Goal: Information Seeking & Learning: Check status

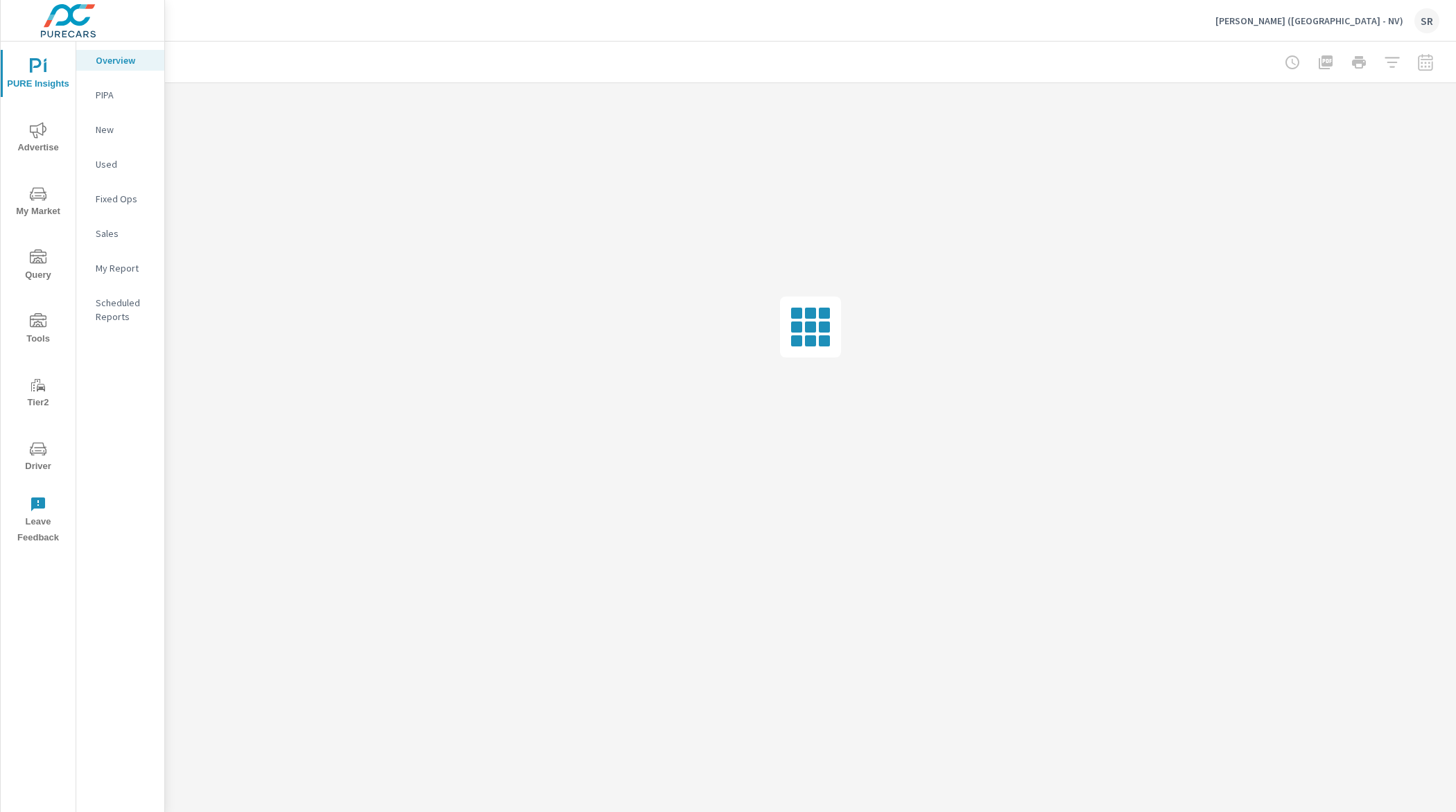
click at [1377, 28] on div "[PERSON_NAME] ([GEOGRAPHIC_DATA] - NV) SR" at bounding box center [1327, 21] width 224 height 25
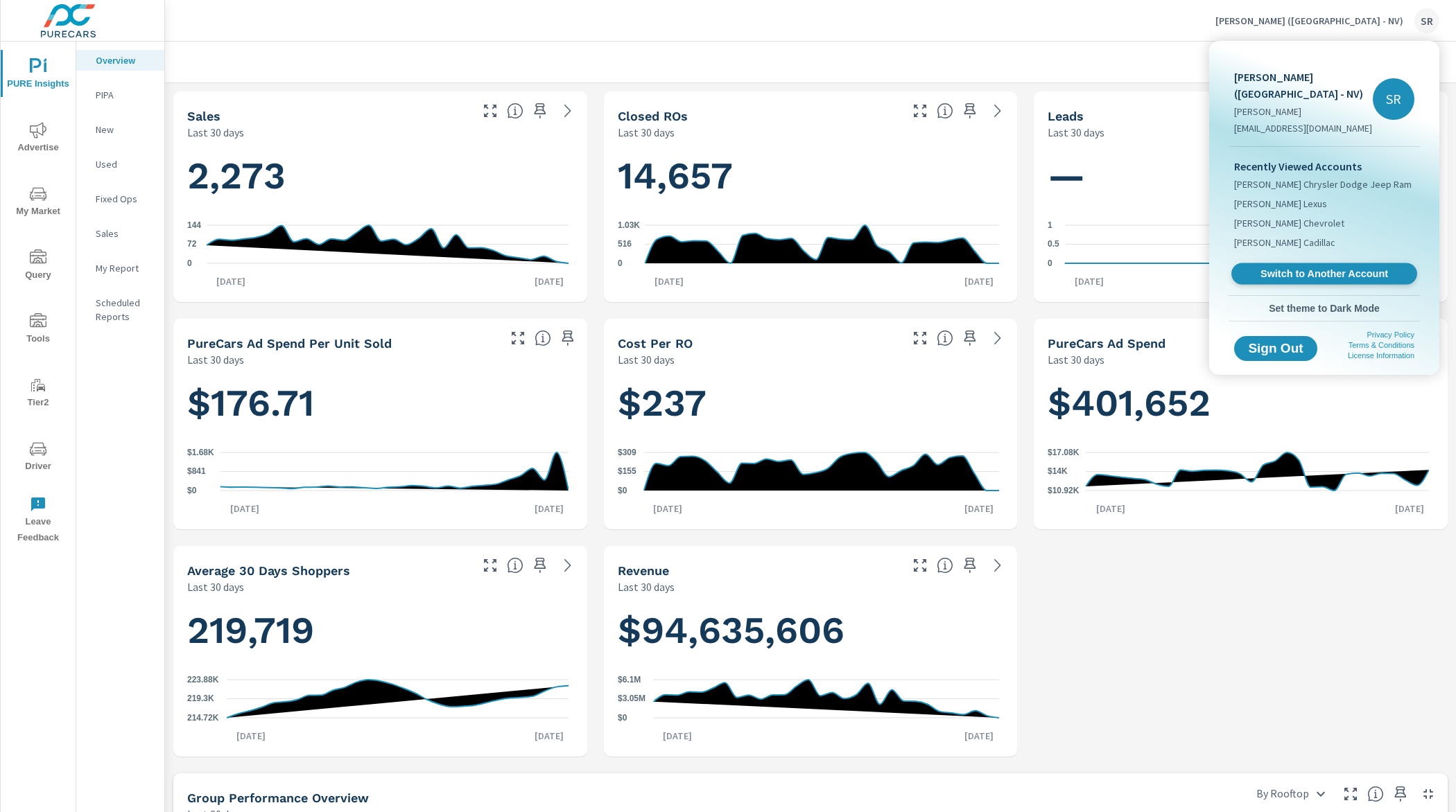
scroll to position [756, 0]
click at [1311, 267] on span "Switch to Another Account" at bounding box center [1323, 274] width 170 height 13
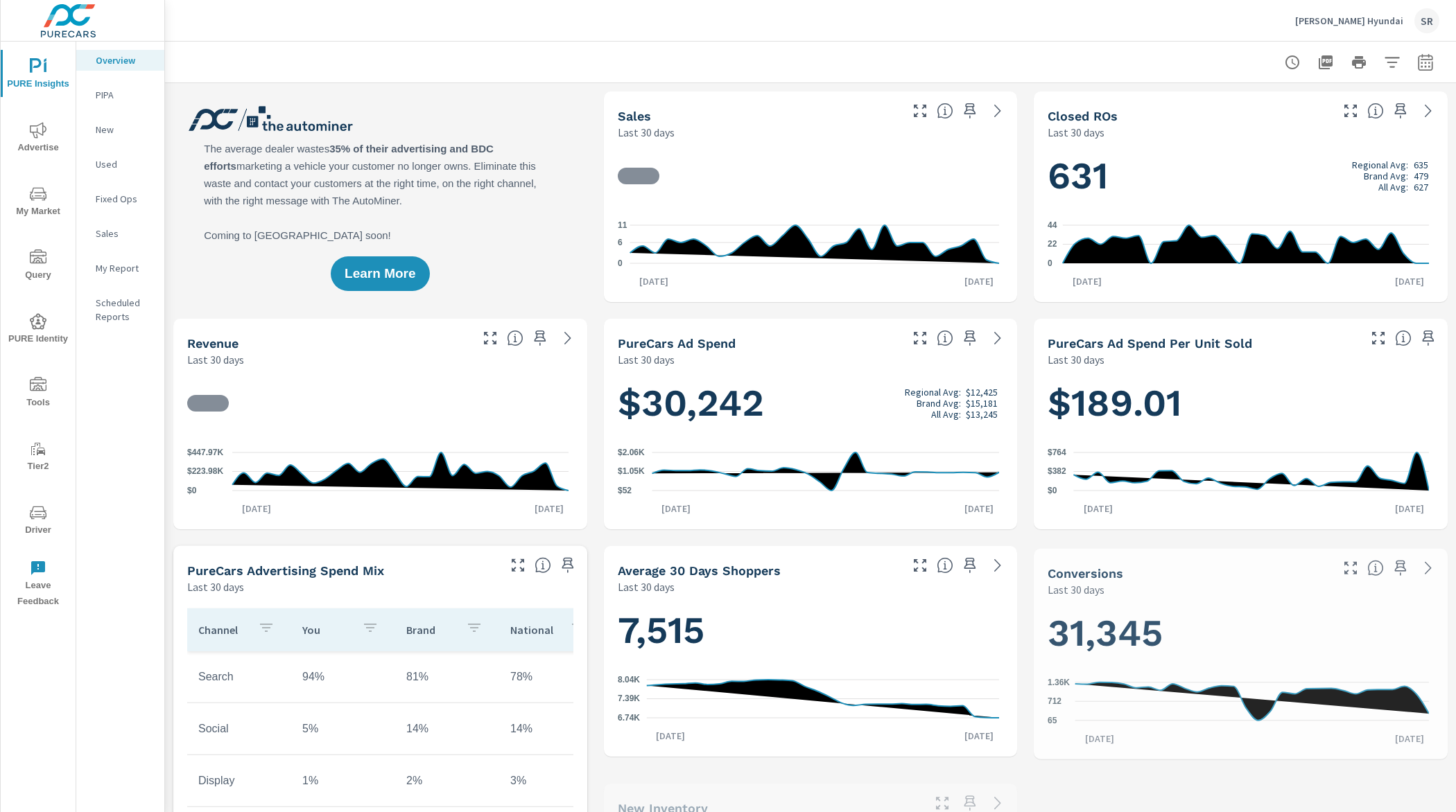
scroll to position [1, 0]
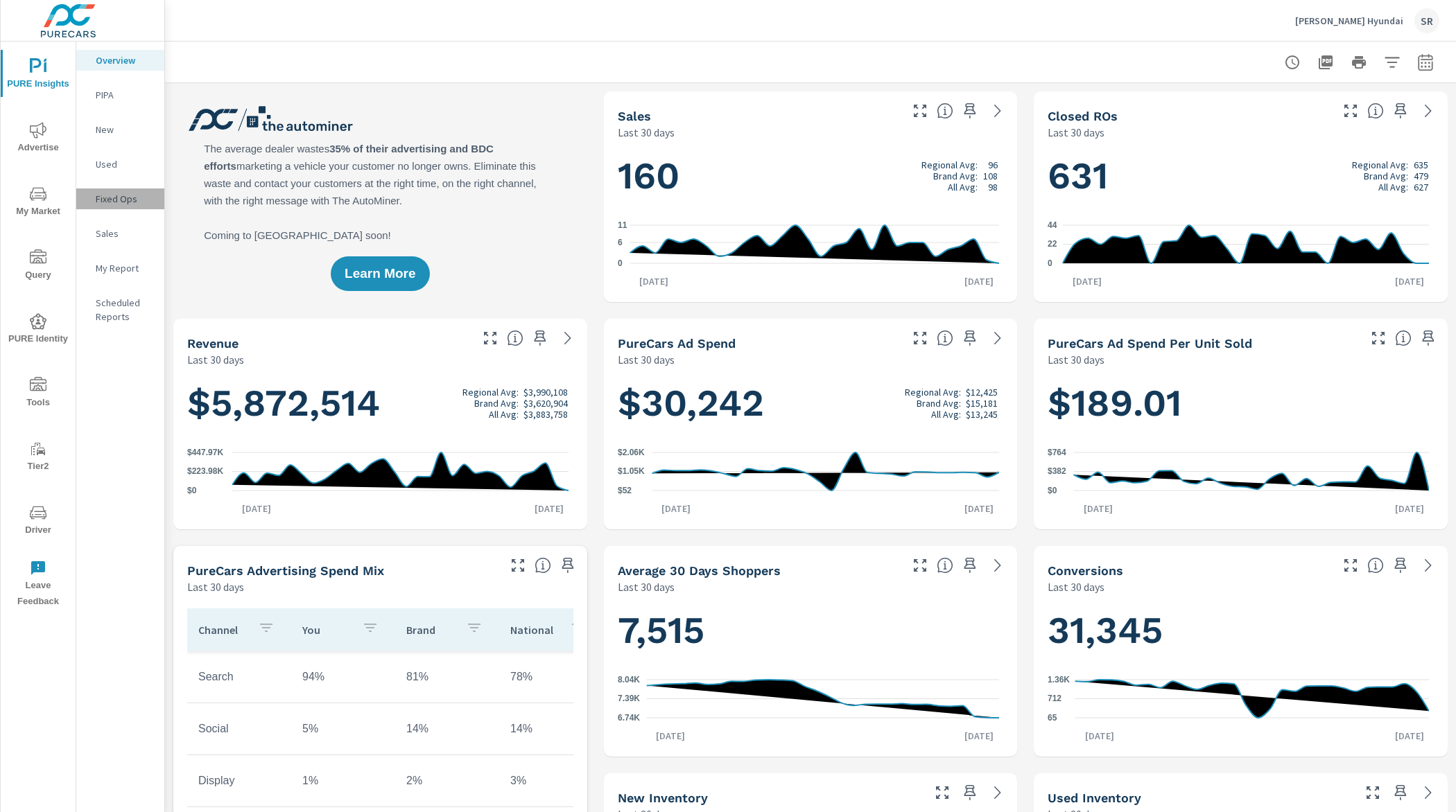
click at [124, 198] on p "Fixed Ops" at bounding box center [124, 198] width 58 height 14
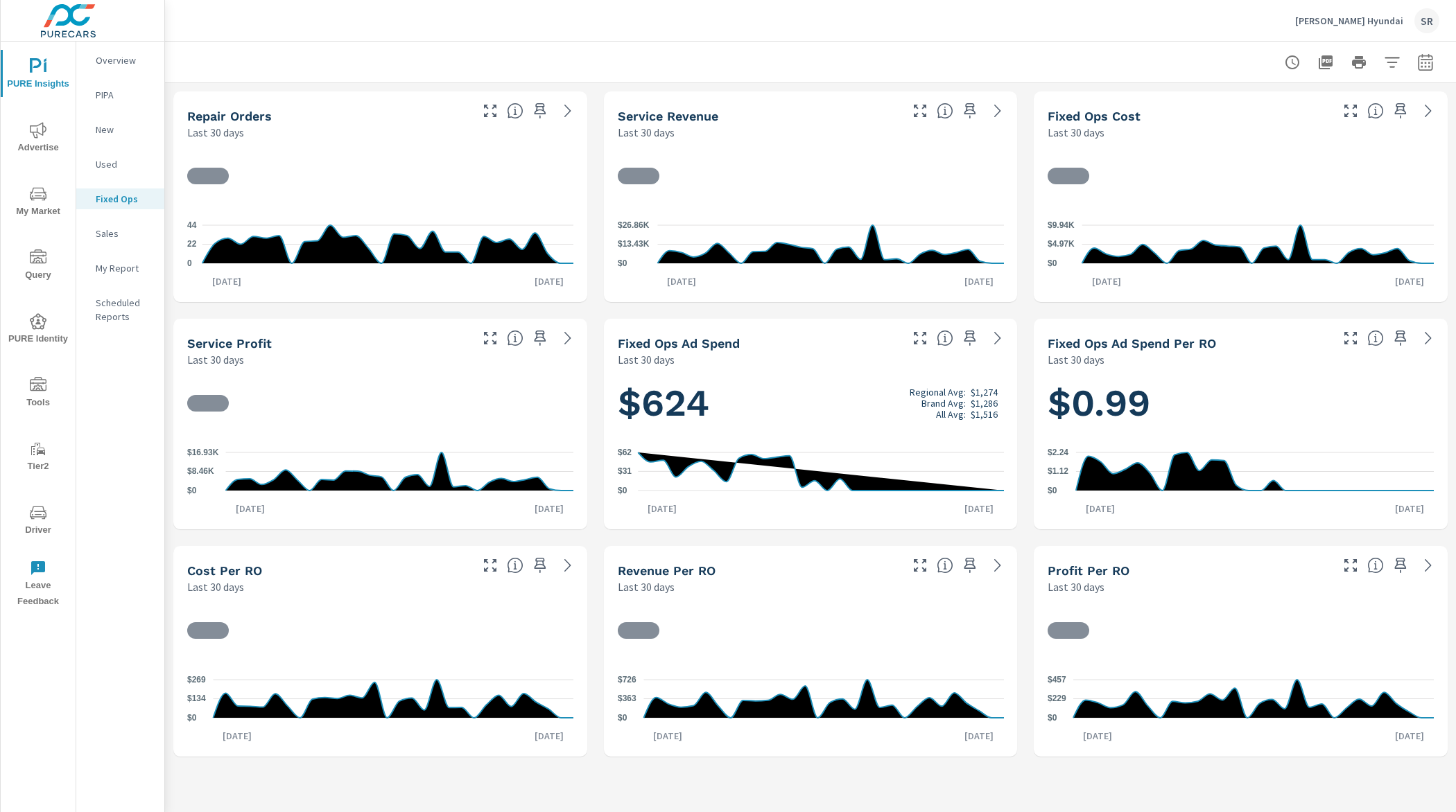
click at [1420, 55] on icon "button" at bounding box center [1425, 62] width 16 height 16
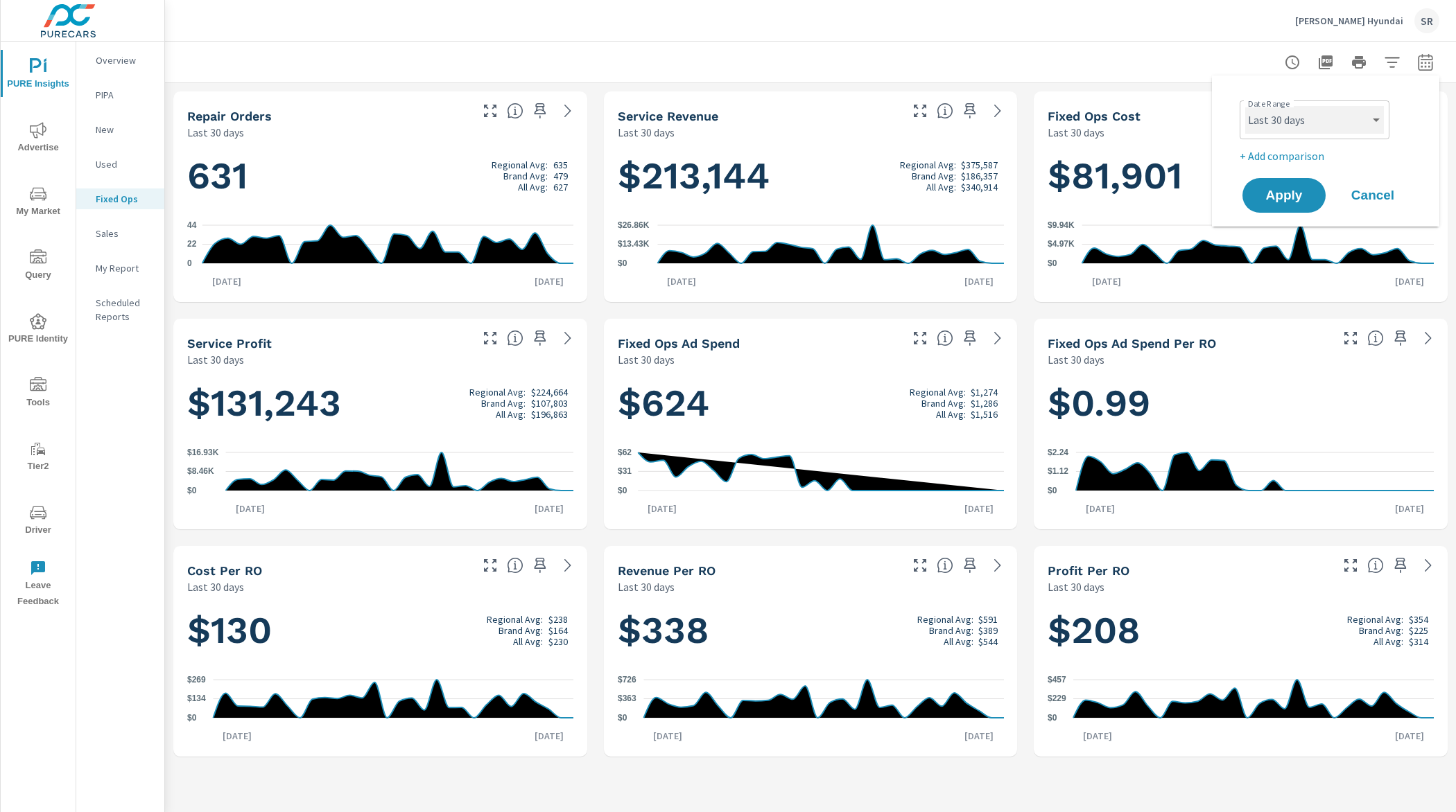
click at [1306, 124] on select "Custom Yesterday Last week Last 7 days Last 14 days Last 30 days Last 45 days L…" at bounding box center [1314, 119] width 138 height 27
click at [1245, 106] on select "Custom Yesterday Last week Last 7 days Last 14 days Last 30 days Last 45 days L…" at bounding box center [1314, 119] width 138 height 27
select select "Last month"
click at [1292, 159] on p "+ Add comparison" at bounding box center [1329, 155] width 178 height 16
select select "Previous period"
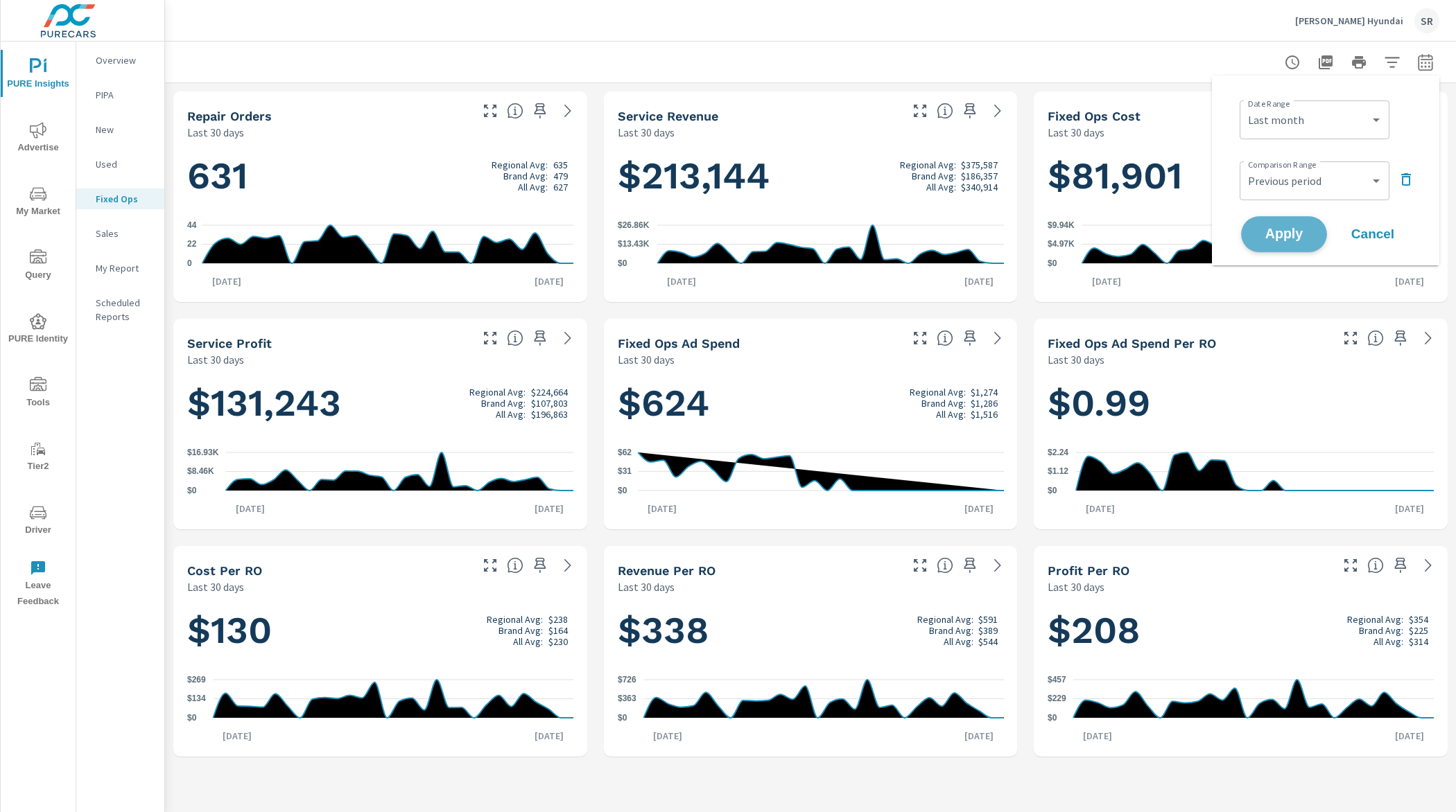
click at [1297, 240] on span "Apply" at bounding box center [1283, 235] width 57 height 13
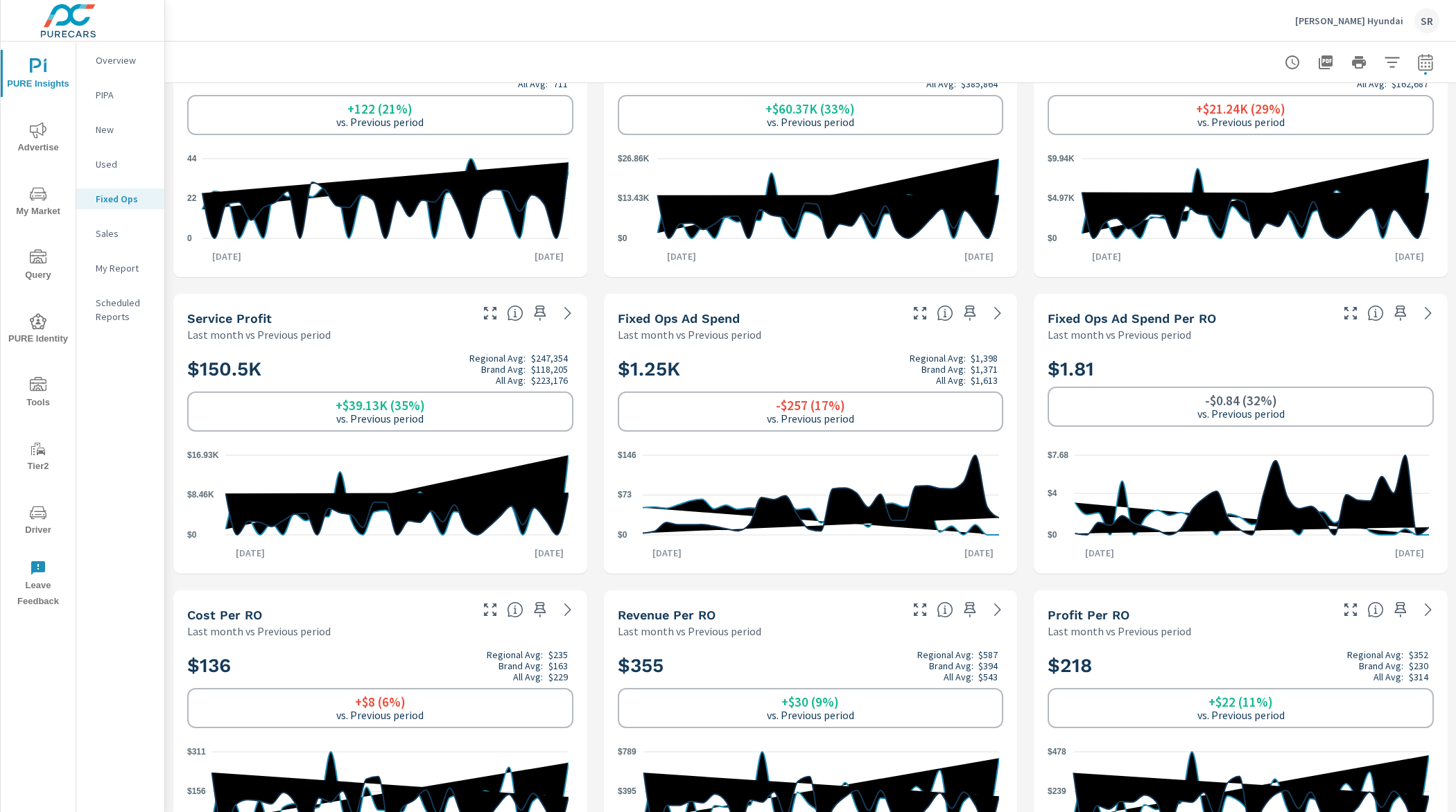
scroll to position [95, 0]
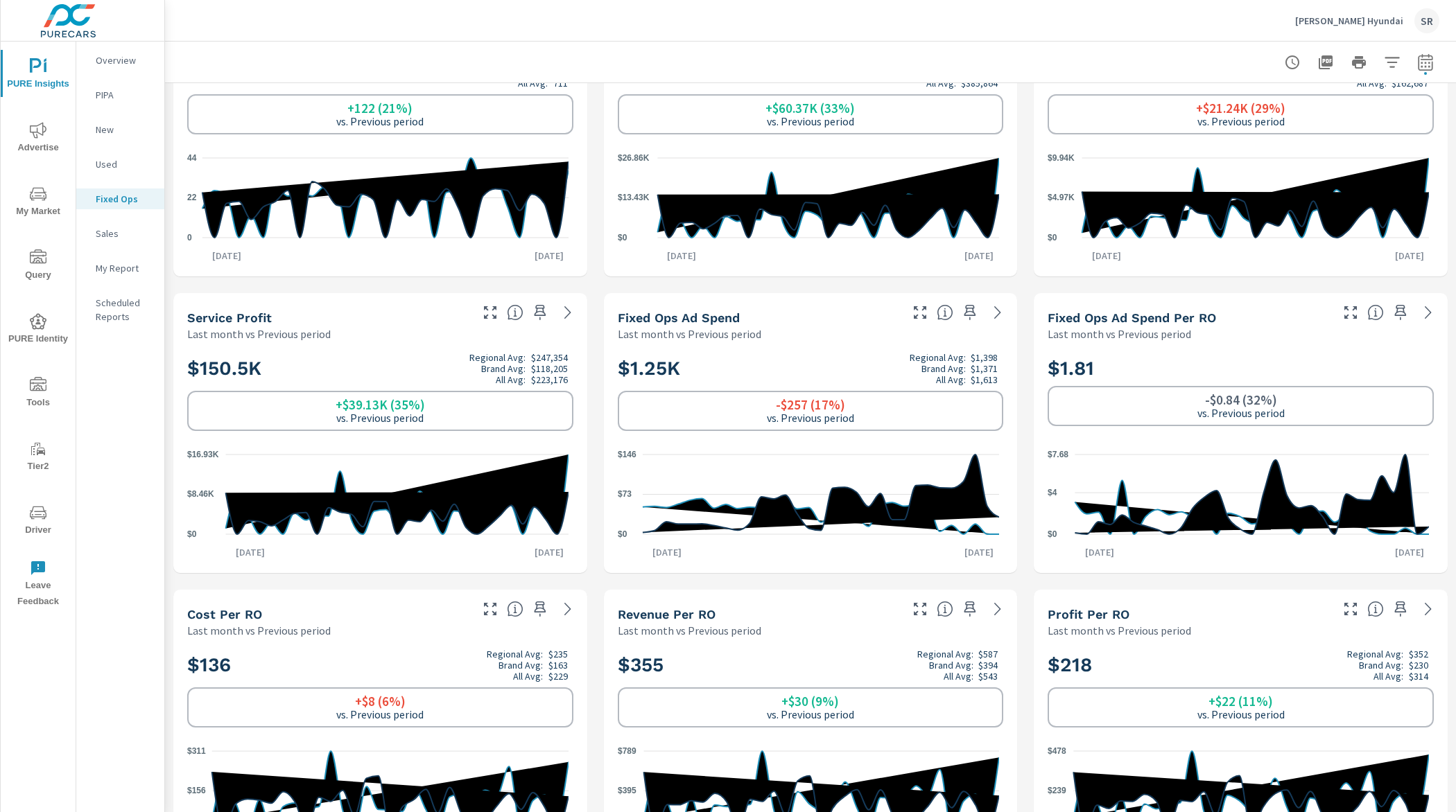
click at [43, 130] on icon "nav menu" at bounding box center [38, 130] width 16 height 16
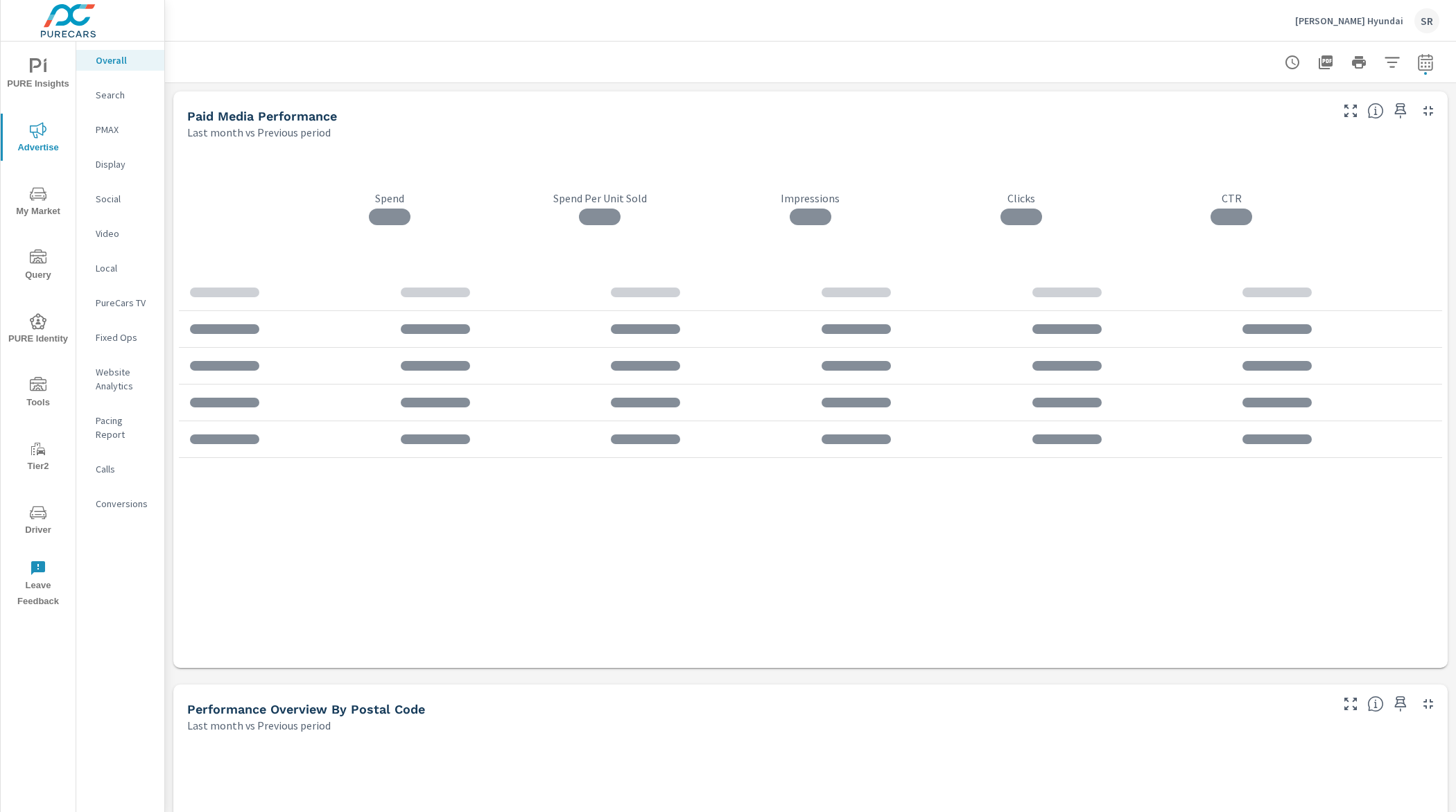
click at [124, 335] on p "Fixed Ops" at bounding box center [124, 338] width 58 height 14
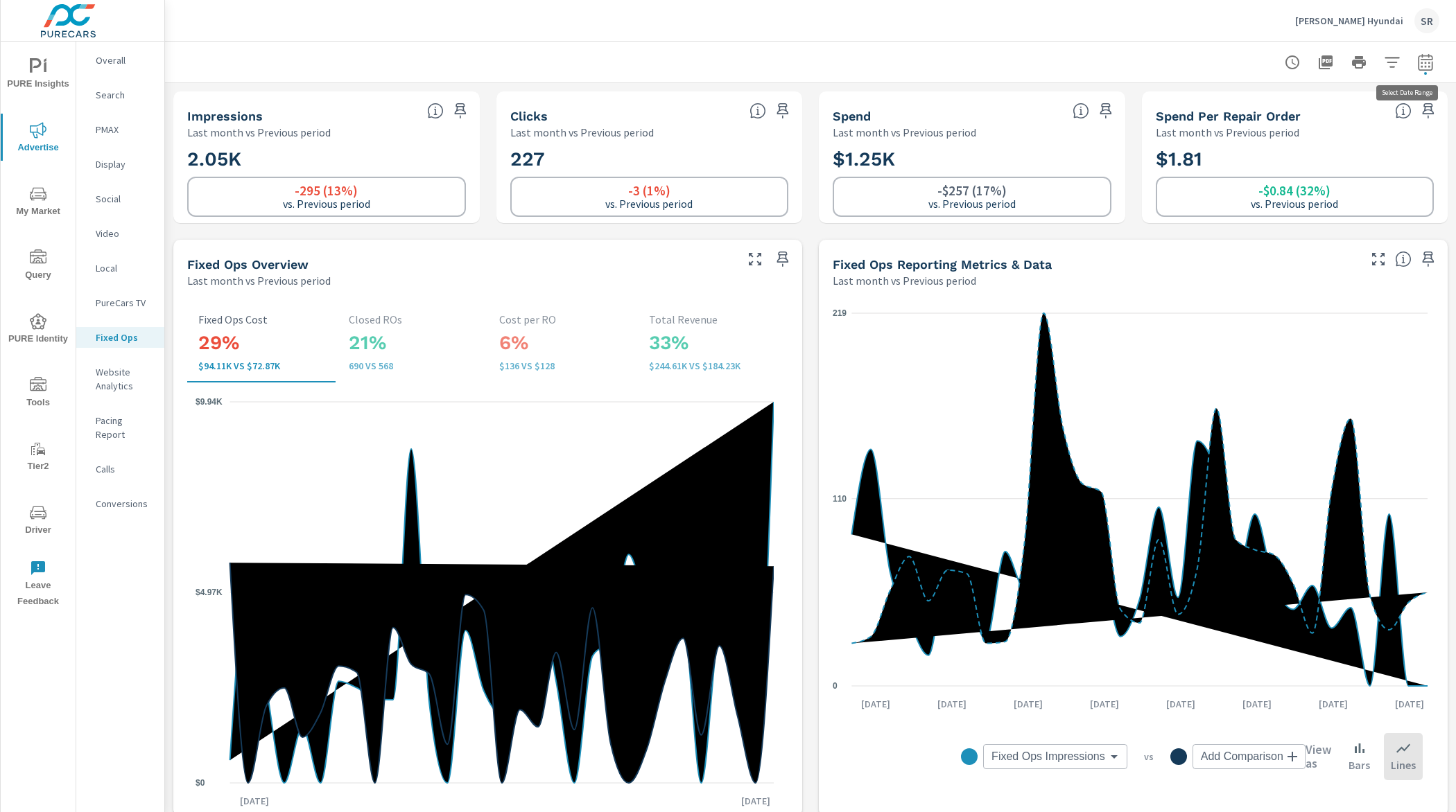
drag, startPoint x: 1411, startPoint y: 58, endPoint x: 1406, endPoint y: 64, distance: 7.8
click at [1417, 60] on icon "button" at bounding box center [1425, 62] width 16 height 16
select select "Last month"
select select "Previous period"
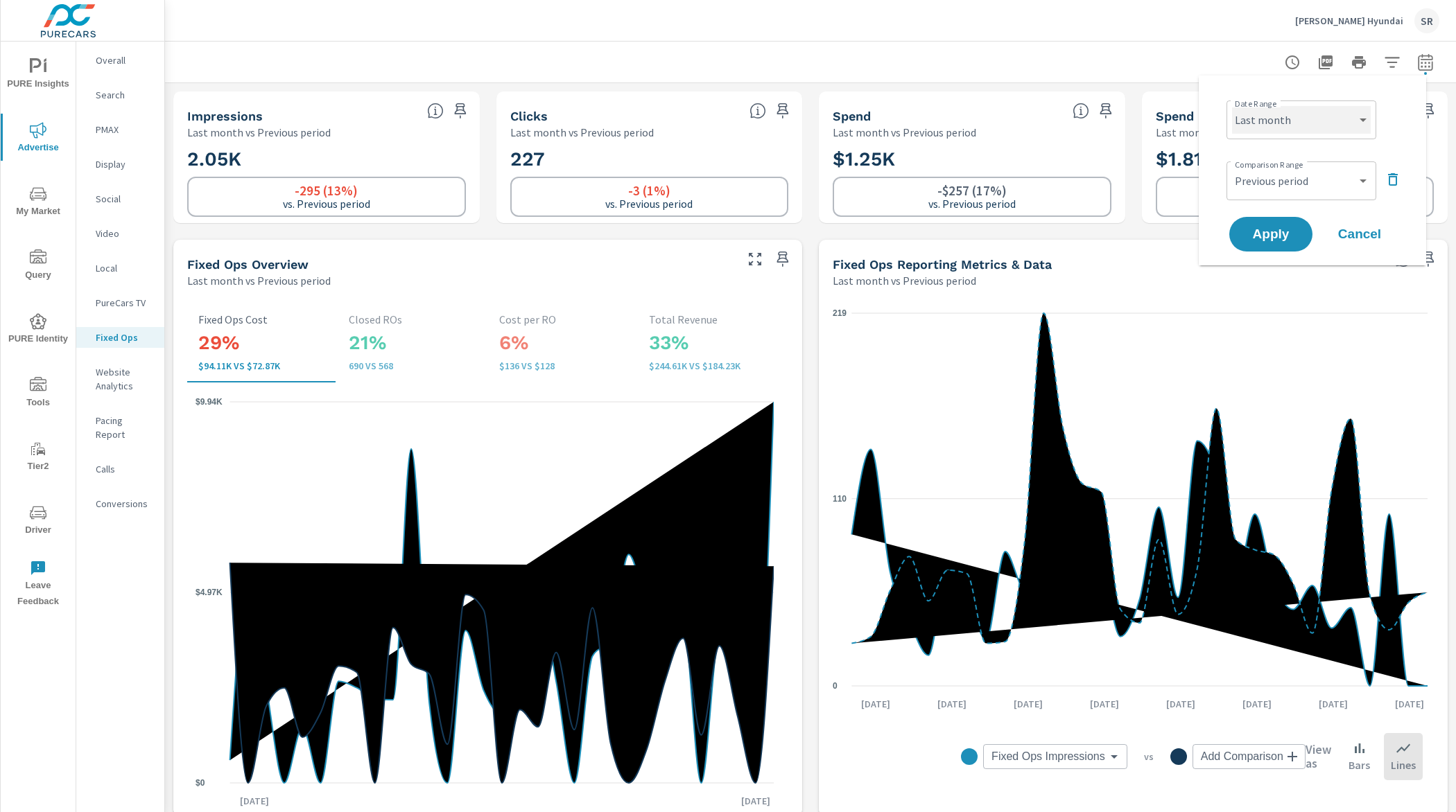
click at [1296, 131] on select "Custom Yesterday Last week Last 7 days Last 14 days Last 30 days Last 45 days L…" at bounding box center [1301, 119] width 138 height 27
click at [1232, 106] on select "Custom Yesterday Last week Last 7 days Last 14 days Last 30 days Last 45 days L…" at bounding box center [1301, 119] width 138 height 27
select select "Last 180 days"
click at [1278, 232] on span "Apply" at bounding box center [1271, 235] width 57 height 13
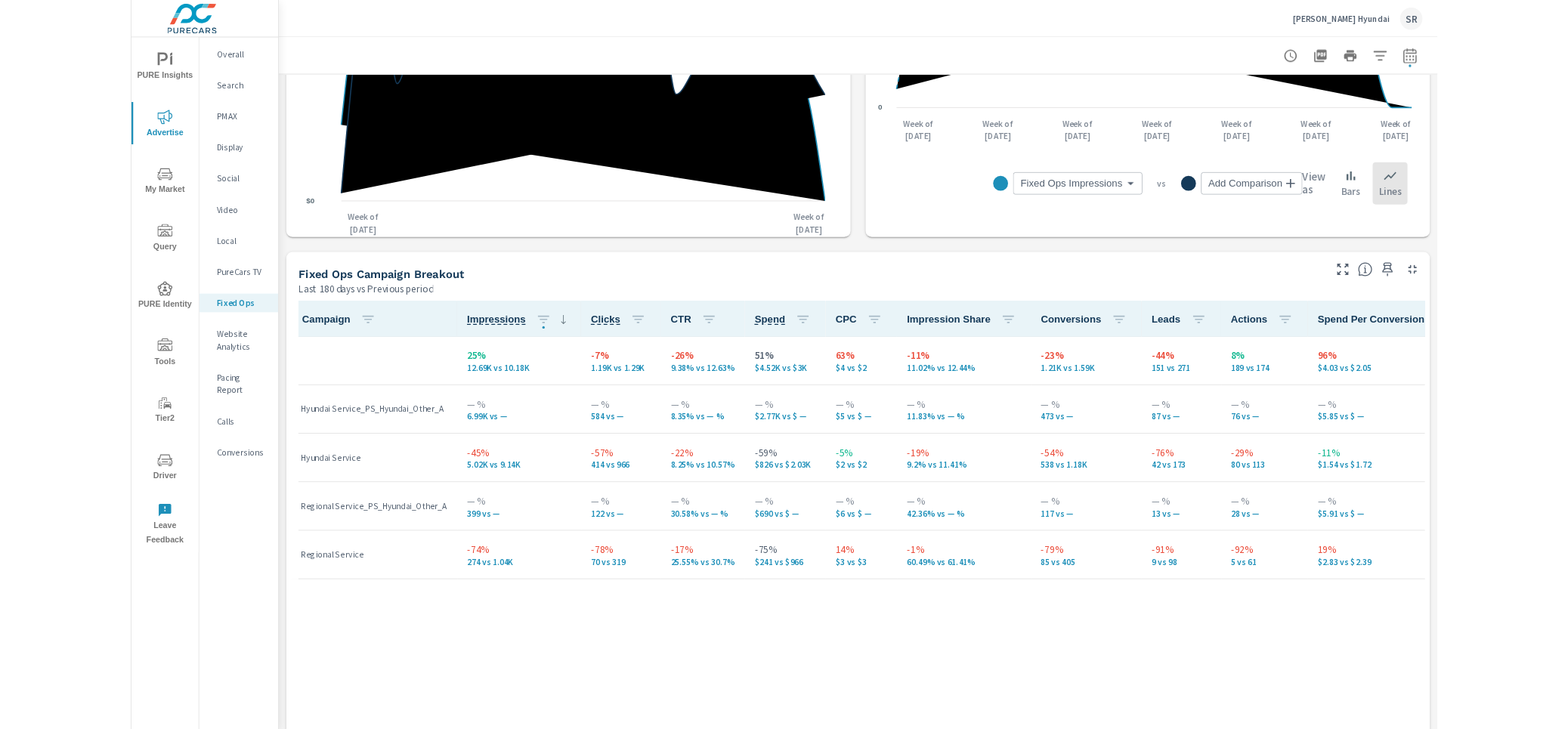
scroll to position [622, 0]
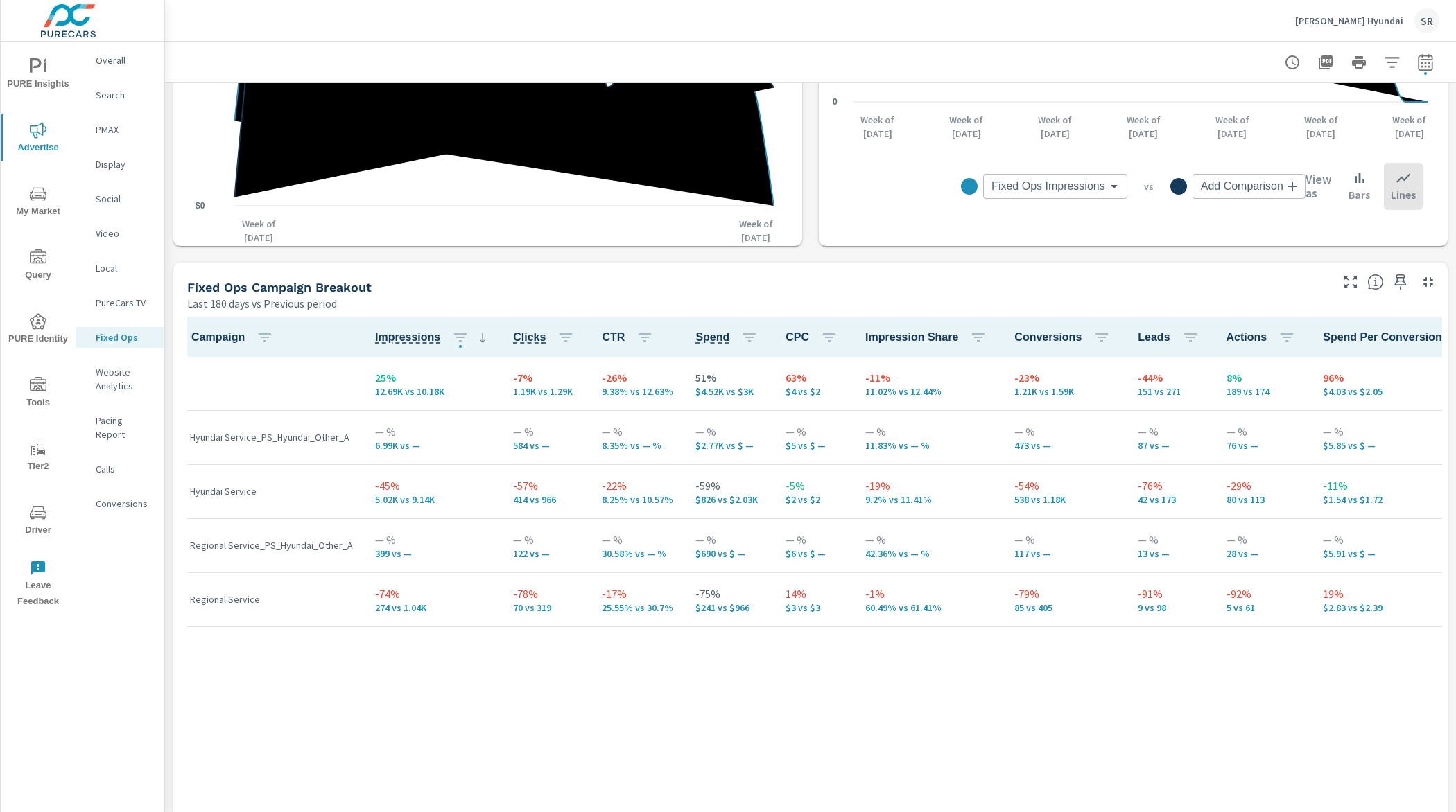
click at [408, 751] on div "Campaign Impressions Clicks CTR Spend CPC Impression Share Conversions Leads Ac…" at bounding box center [811, 575] width 1263 height 517
